Goal: Browse casually

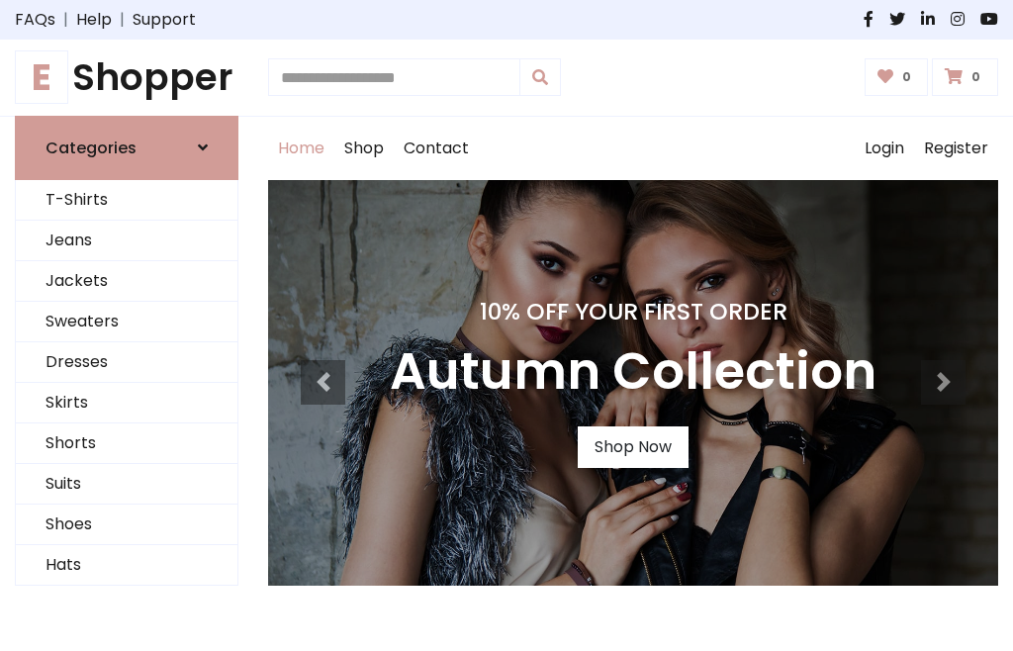
click at [507, 325] on h4 "10% Off Your First Order" at bounding box center [633, 312] width 487 height 28
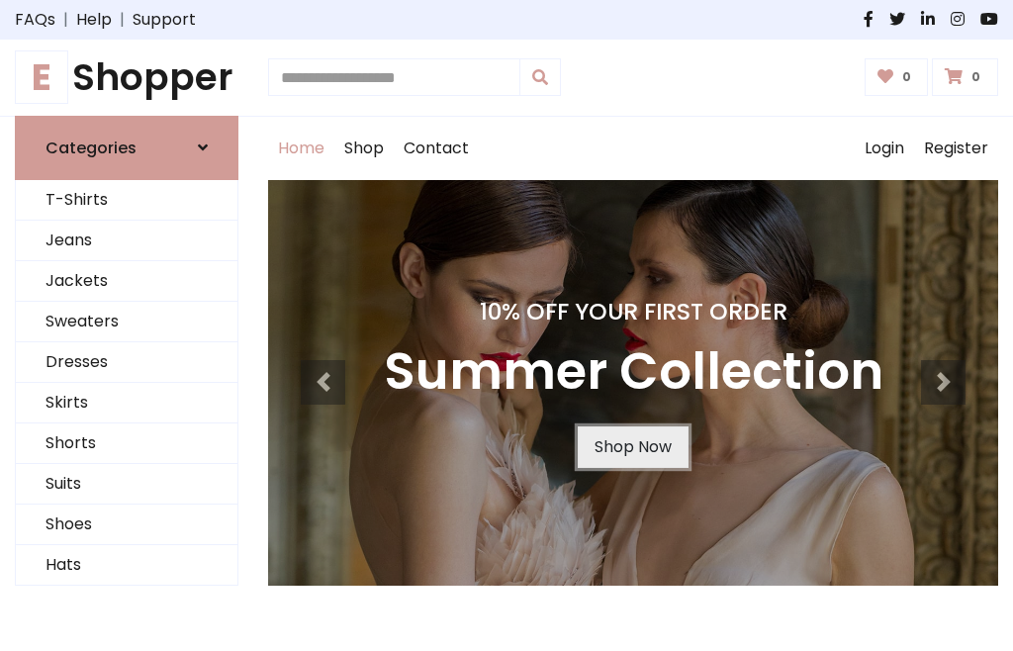
click at [632, 446] on link "Shop Now" at bounding box center [633, 447] width 111 height 42
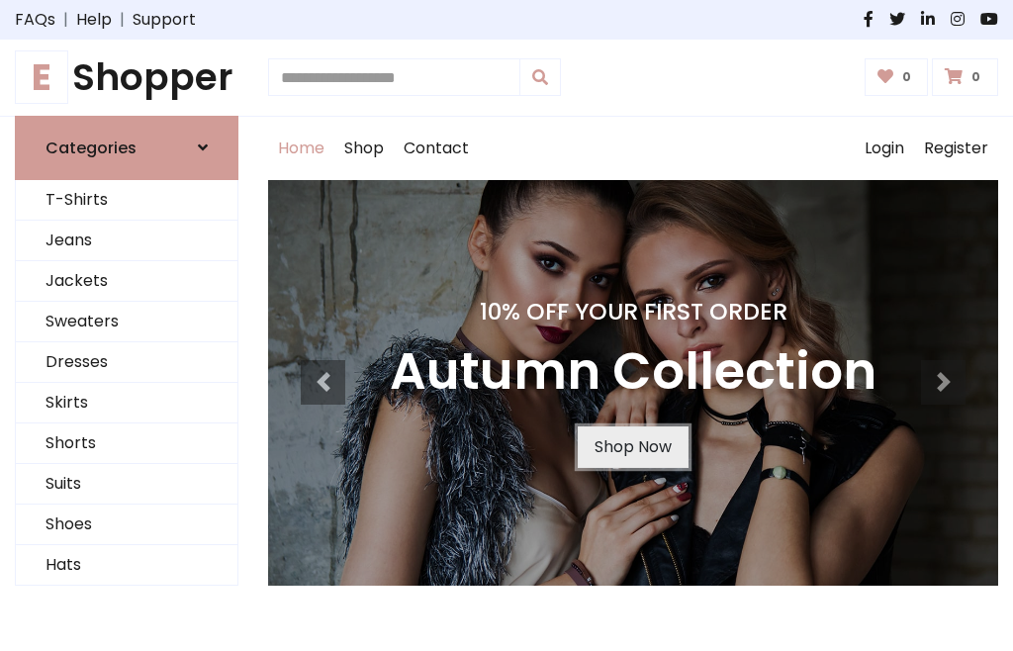
click at [632, 446] on link "Shop Now" at bounding box center [633, 447] width 111 height 42
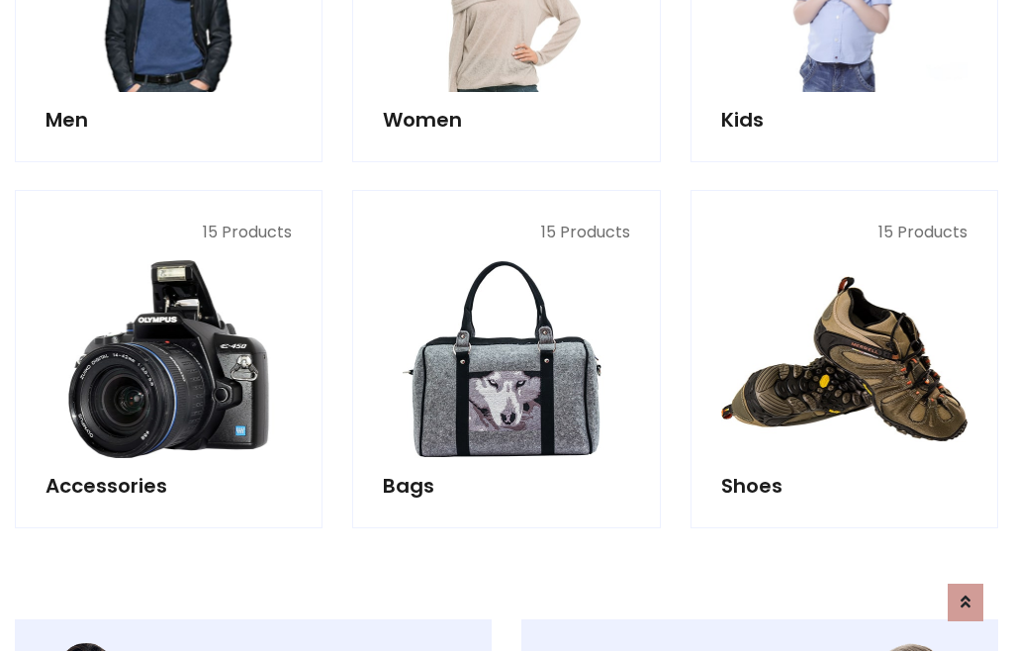
scroll to position [1973, 0]
